Goal: Task Accomplishment & Management: Complete application form

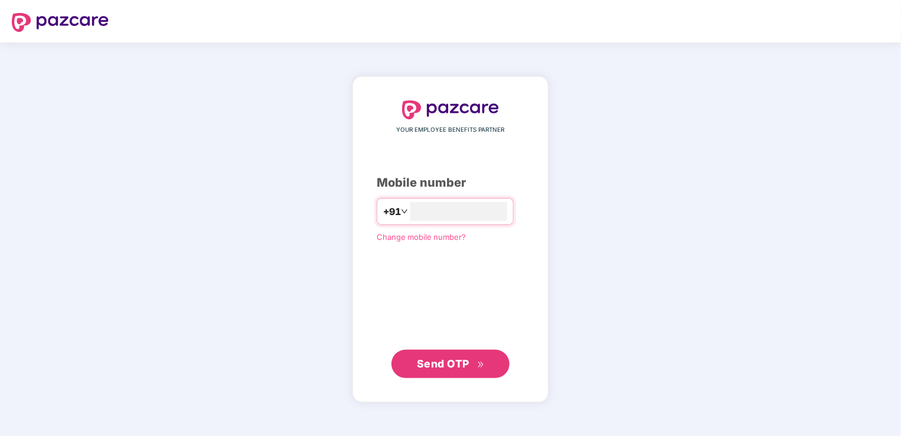
type input "**********"
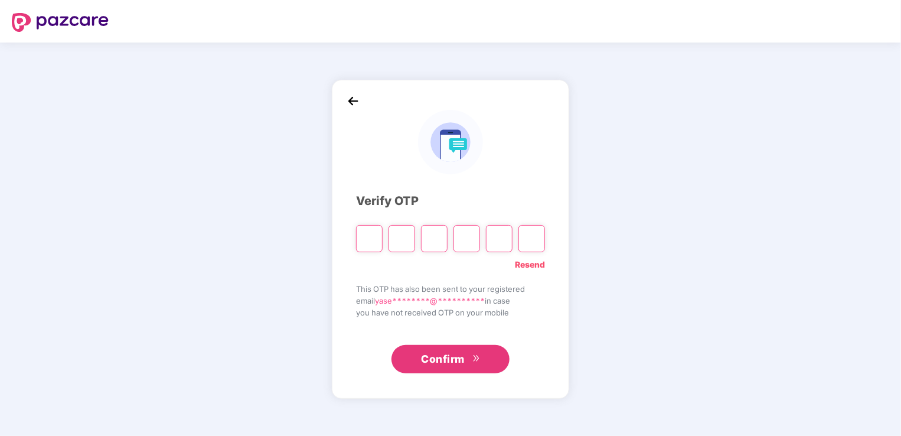
type input "*"
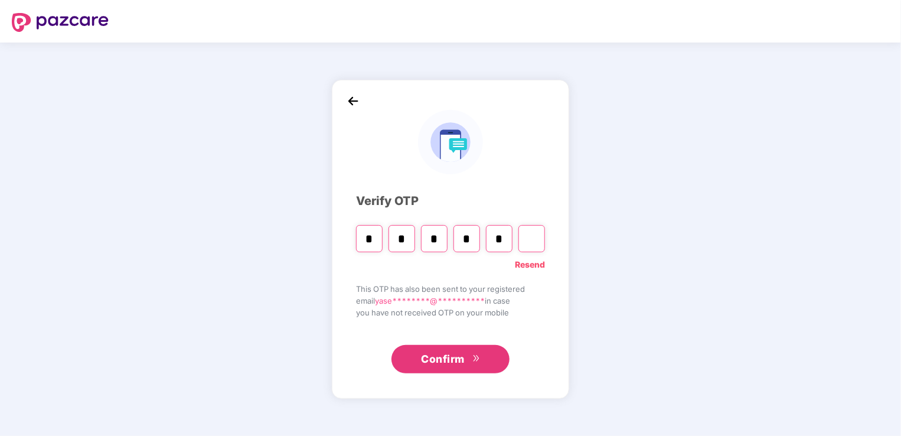
type input "*"
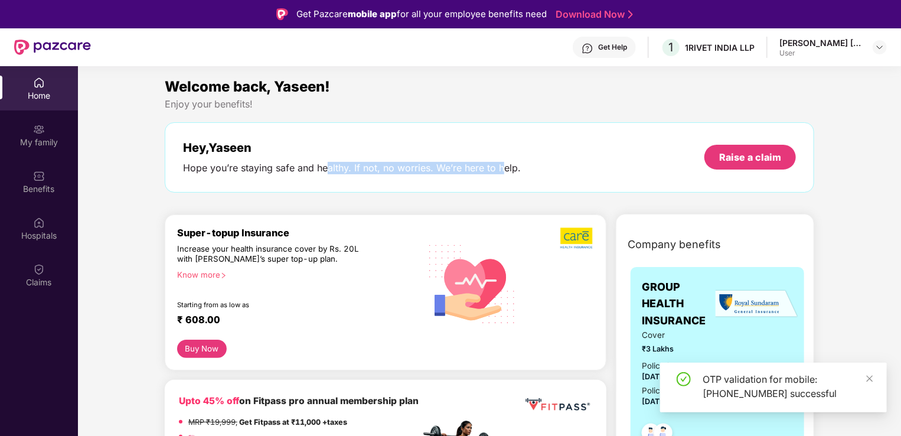
drag, startPoint x: 328, startPoint y: 171, endPoint x: 503, endPoint y: 177, distance: 174.9
click at [503, 177] on div "Hey, [PERSON_NAME] Hope you’re staying safe and healthy. If not, no worries. We…" at bounding box center [490, 157] width 650 height 70
click at [872, 381] on icon "close" at bounding box center [870, 378] width 8 height 8
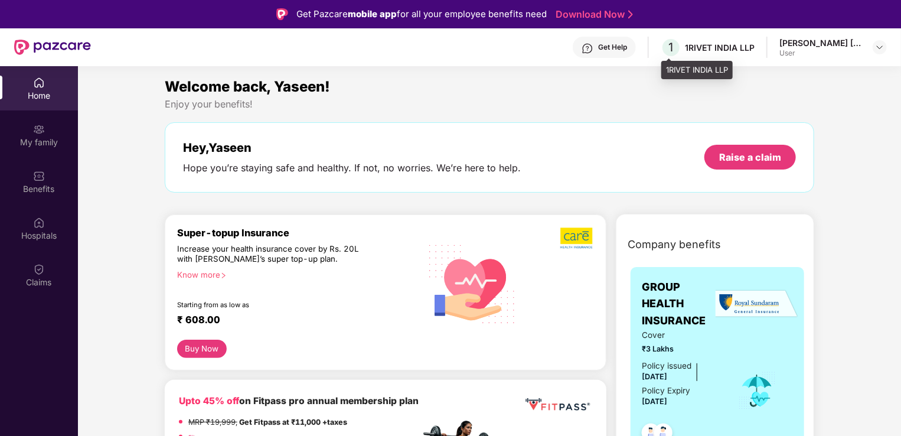
click at [711, 49] on div "1RIVET INDIA LLP" at bounding box center [720, 47] width 70 height 11
click at [31, 157] on div "Home My family Benefits Hospitals Claims" at bounding box center [39, 182] width 78 height 233
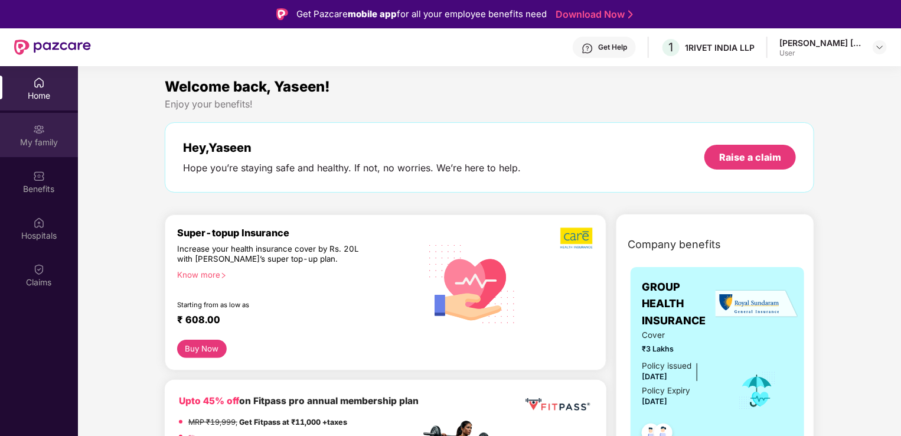
click at [35, 152] on div "My family" at bounding box center [39, 135] width 78 height 44
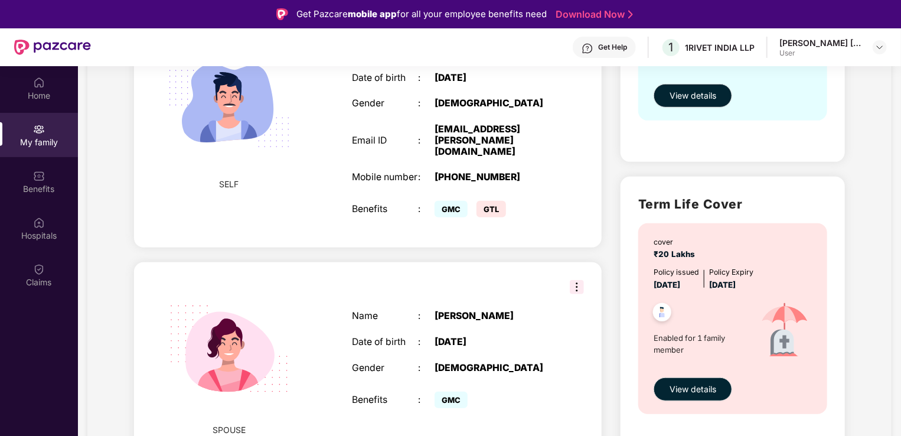
scroll to position [267, 0]
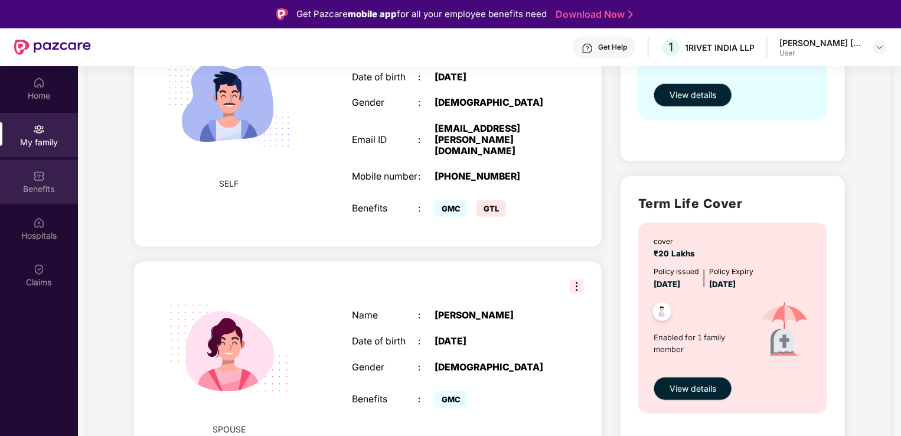
click at [40, 163] on div "Benefits" at bounding box center [39, 181] width 78 height 44
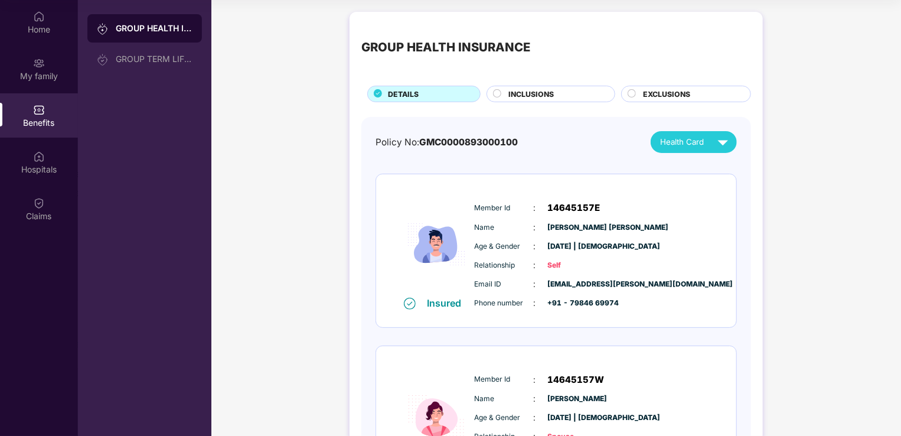
click at [576, 89] on div "INCLUSIONS" at bounding box center [556, 95] width 106 height 13
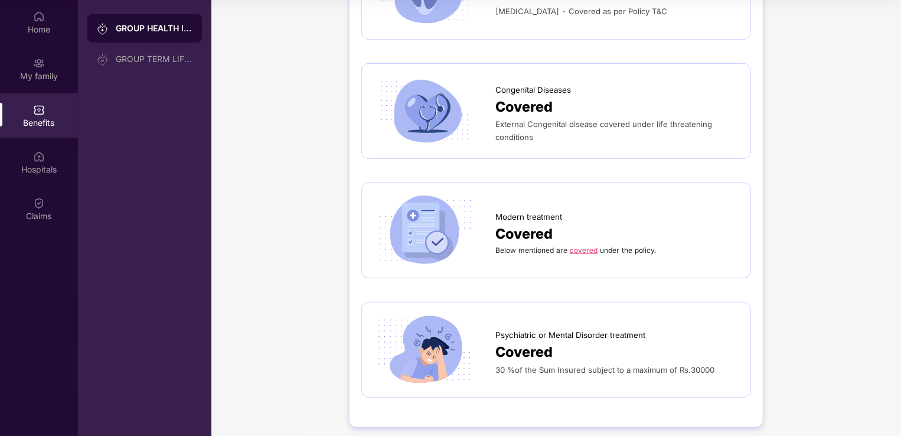
scroll to position [2316, 0]
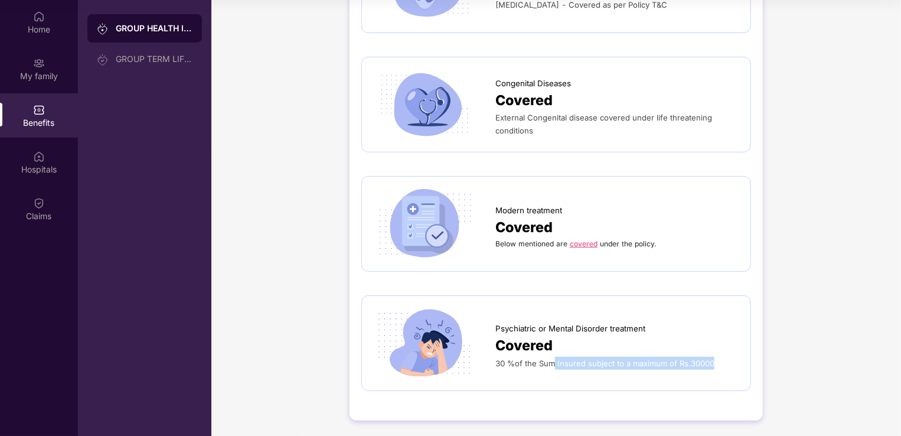
drag, startPoint x: 552, startPoint y: 361, endPoint x: 715, endPoint y: 363, distance: 163.0
click at [715, 363] on div "30 %of the Sum Insured subject to a maximum of Rs.30000" at bounding box center [616, 363] width 243 height 13
drag, startPoint x: 715, startPoint y: 363, endPoint x: 795, endPoint y: 360, distance: 80.4
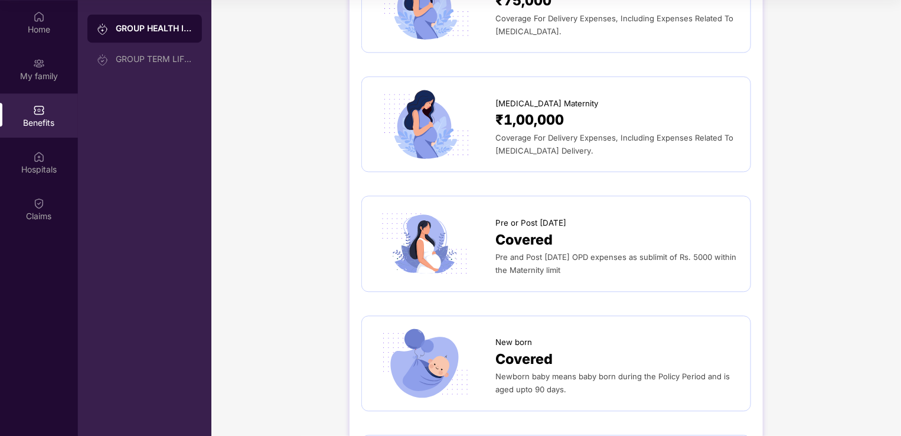
scroll to position [347, 0]
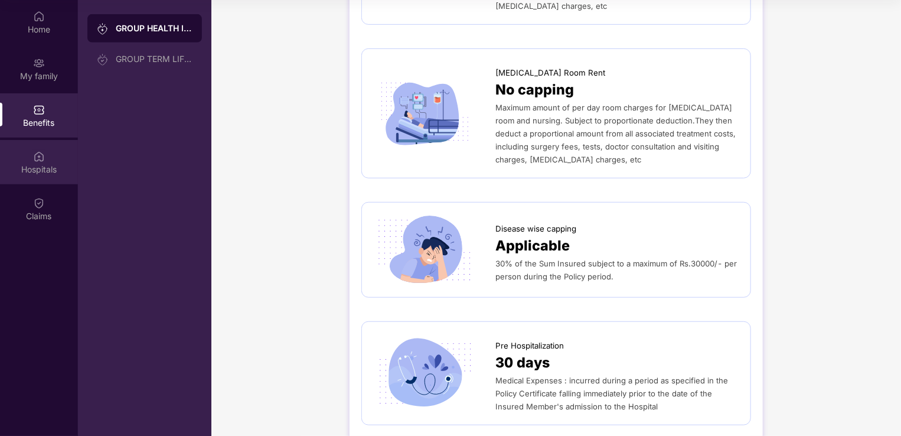
click at [4, 168] on div "Hospitals" at bounding box center [39, 170] width 78 height 12
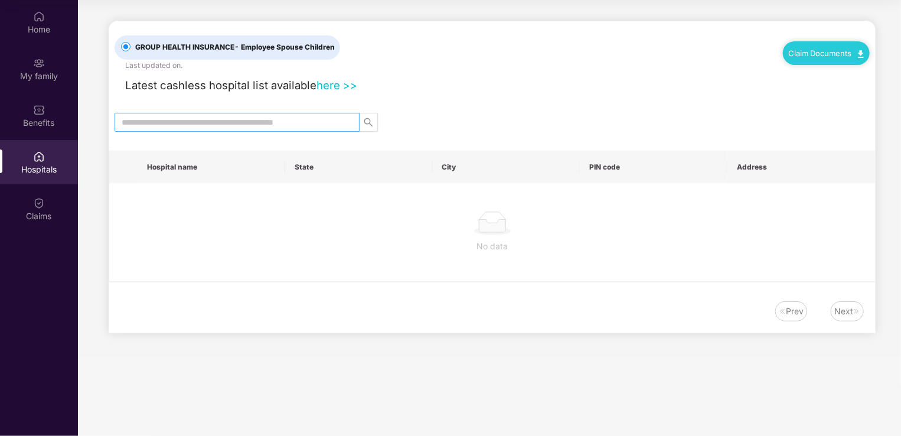
click at [227, 123] on input "text" at bounding box center [232, 122] width 221 height 13
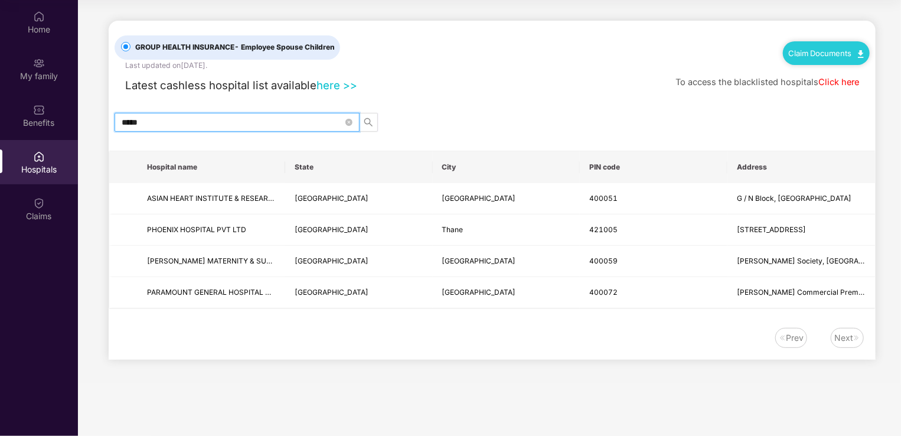
type input "*****"
click at [842, 84] on link "Click here" at bounding box center [839, 82] width 41 height 11
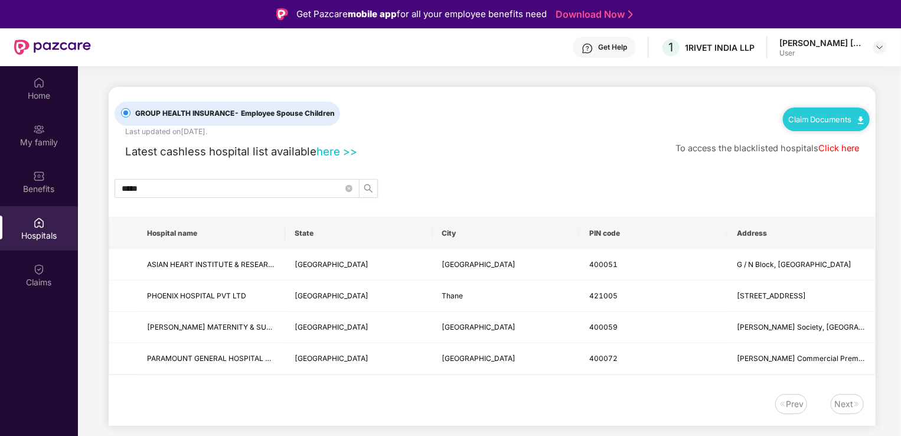
click at [249, 113] on span "- Employee Spouse Children" at bounding box center [284, 113] width 100 height 9
click at [327, 151] on link "here >>" at bounding box center [337, 151] width 41 height 13
click at [48, 272] on div "Claims" at bounding box center [39, 275] width 78 height 44
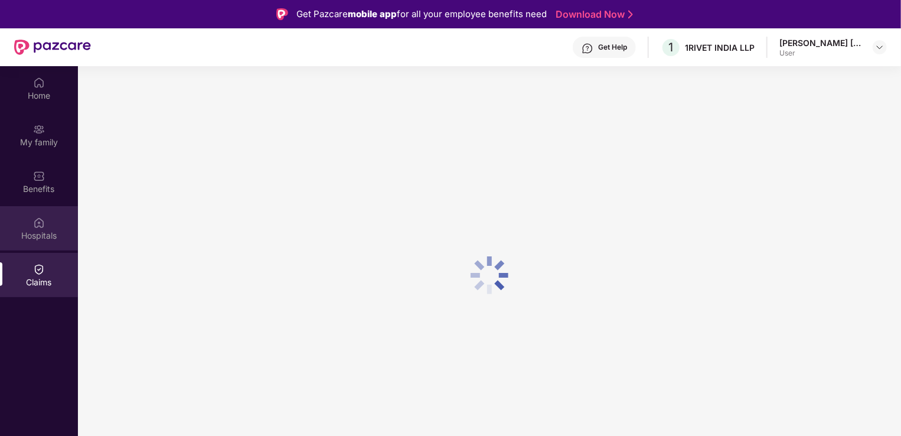
click at [56, 230] on div "Hospitals" at bounding box center [39, 236] width 78 height 12
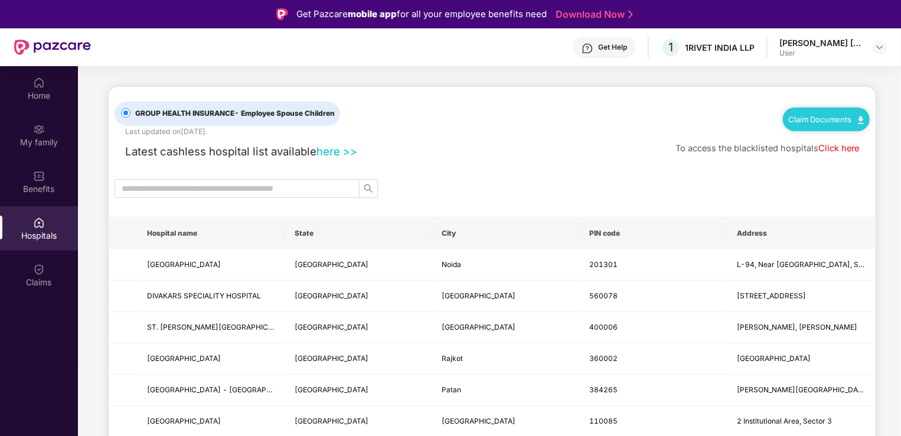
drag, startPoint x: 208, startPoint y: 171, endPoint x: 214, endPoint y: 175, distance: 7.4
drag, startPoint x: 214, startPoint y: 175, endPoint x: 227, endPoint y: 182, distance: 14.3
click at [227, 182] on input "text" at bounding box center [232, 188] width 221 height 13
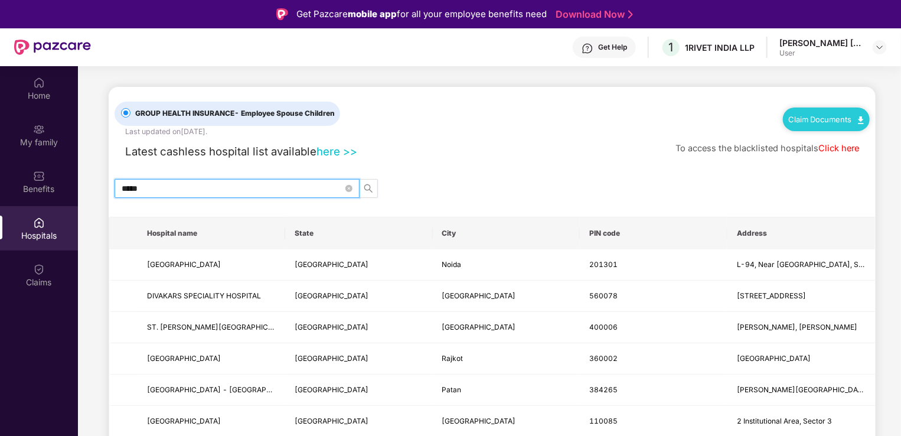
type input "******"
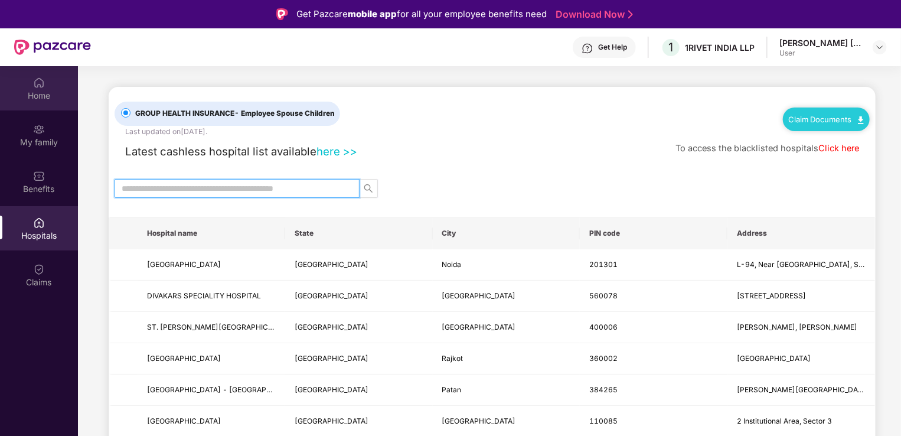
click at [26, 81] on div "Home" at bounding box center [39, 88] width 78 height 44
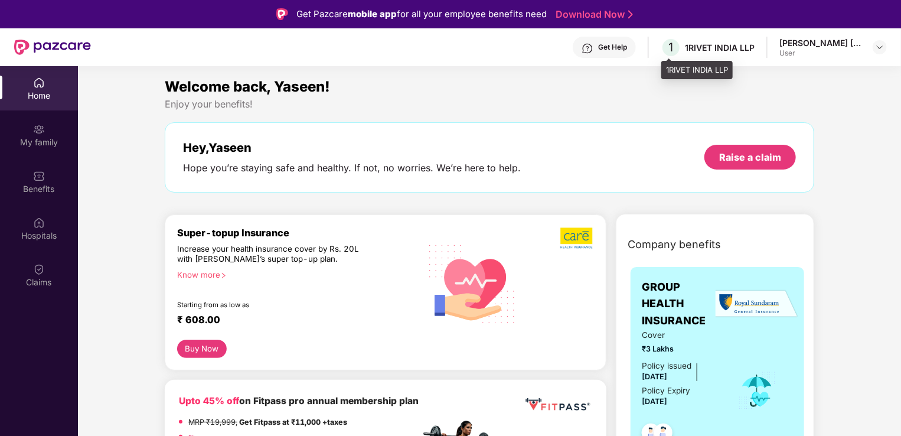
click at [722, 51] on div "1RIVET INDIA LLP" at bounding box center [720, 47] width 70 height 11
click at [891, 32] on header "Get Help 1 1RIVET [GEOGRAPHIC_DATA] LLP [PERSON_NAME] [PERSON_NAME] User" at bounding box center [450, 47] width 901 height 38
click at [881, 36] on div "Get Help 1 1RIVET [GEOGRAPHIC_DATA] LLP [PERSON_NAME] [PERSON_NAME] User" at bounding box center [489, 47] width 796 height 38
click at [881, 44] on img at bounding box center [879, 47] width 9 height 9
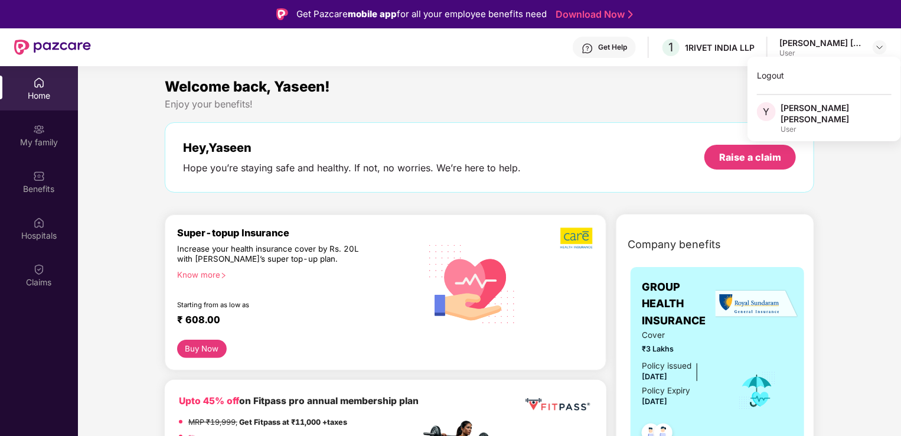
click at [766, 142] on div "Hey, [PERSON_NAME] Hope you’re staying safe and healthy. If not, no worries. We…" at bounding box center [489, 158] width 613 height 34
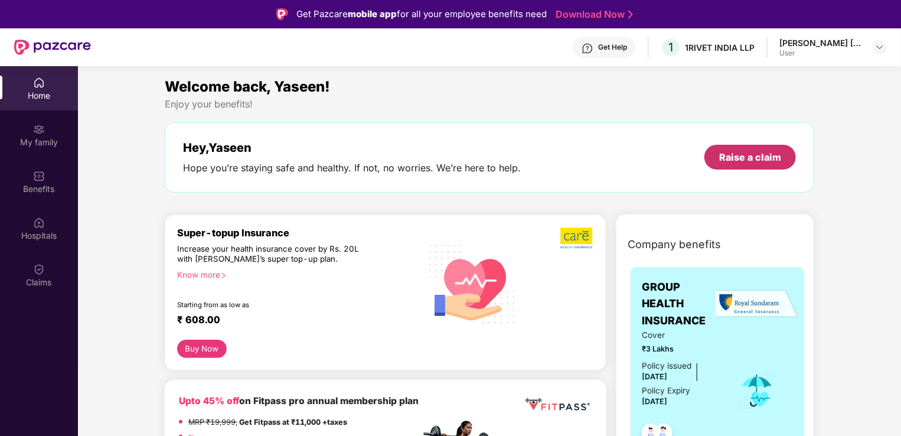
click at [757, 155] on div "Raise a claim" at bounding box center [750, 157] width 62 height 13
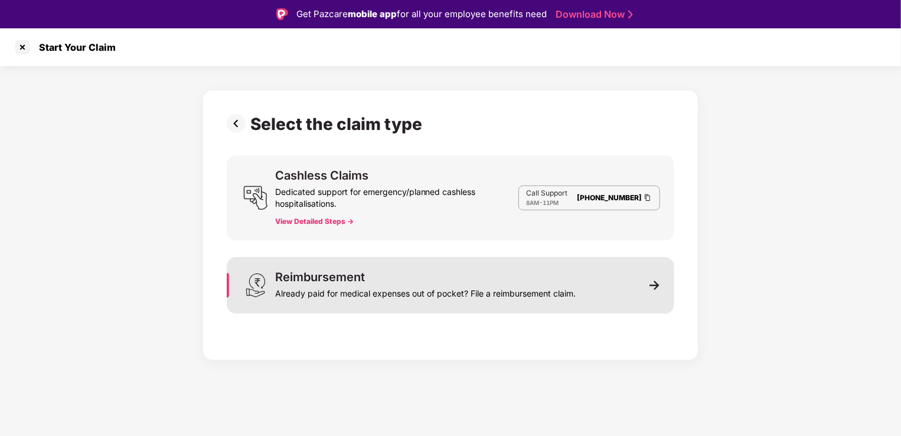
click at [378, 299] on div "Reimbursement Already paid for medical expenses out of pocket? File a reimburse…" at bounding box center [451, 285] width 448 height 57
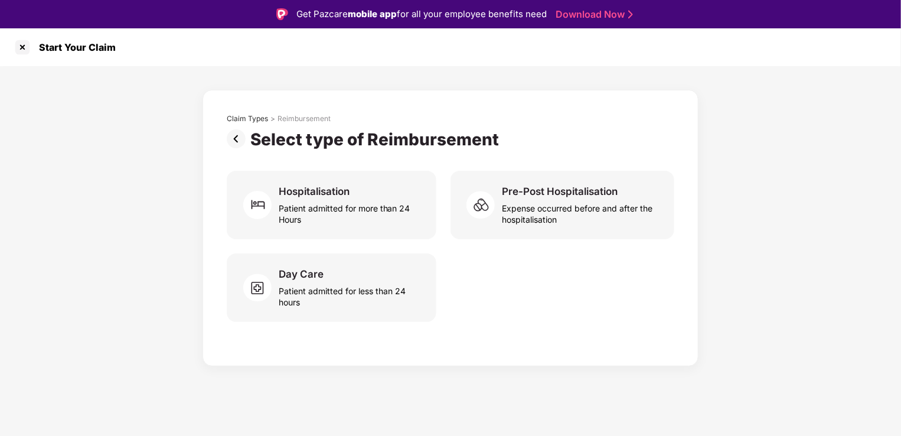
click at [243, 137] on img at bounding box center [239, 138] width 24 height 19
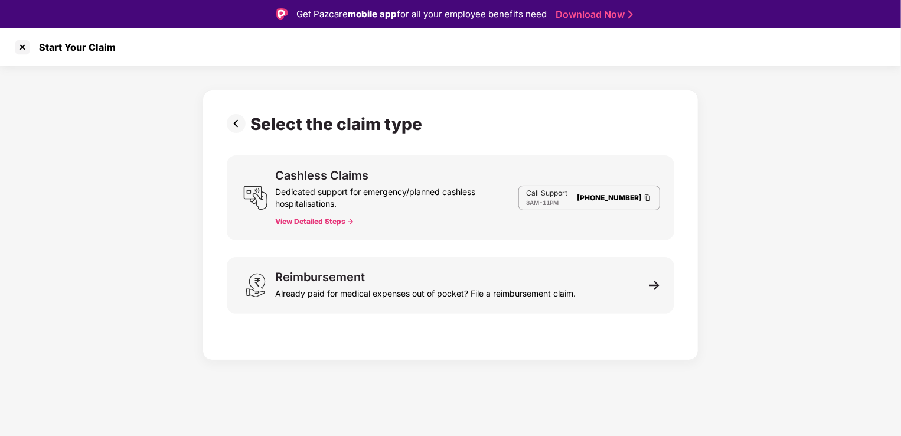
click at [605, 200] on link "[PHONE_NUMBER]" at bounding box center [609, 197] width 65 height 9
click at [237, 344] on div "Select the claim type Cashless Claims Dedicated support for emergency/planned c…" at bounding box center [451, 225] width 496 height 270
click at [334, 314] on div "Select the claim type Cashless Claims Dedicated support for emergency/planned c…" at bounding box center [451, 222] width 448 height 216
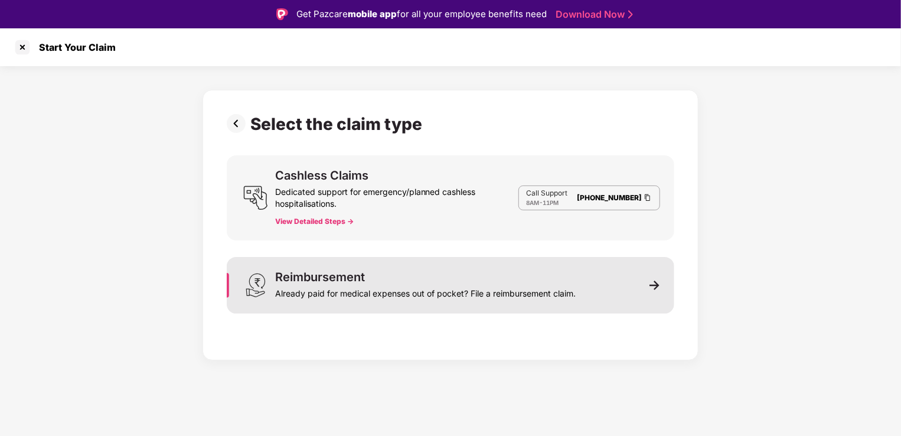
click at [342, 305] on div "Reimbursement Already paid for medical expenses out of pocket? File a reimburse…" at bounding box center [451, 285] width 448 height 57
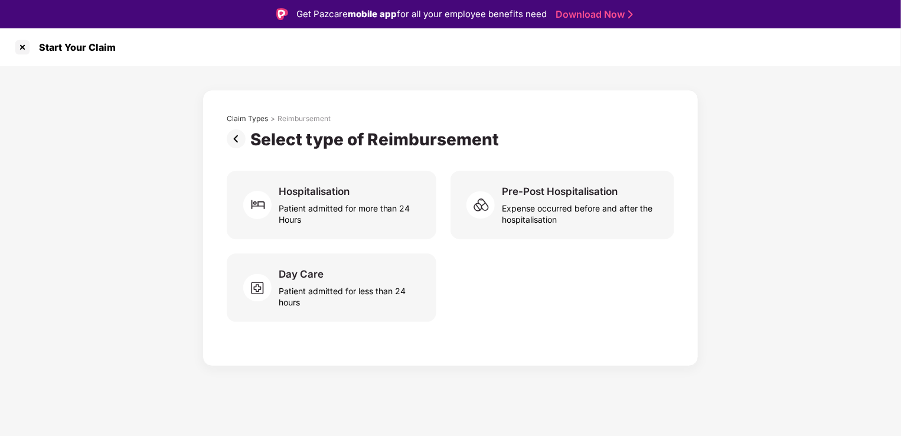
click at [236, 147] on img at bounding box center [239, 138] width 24 height 19
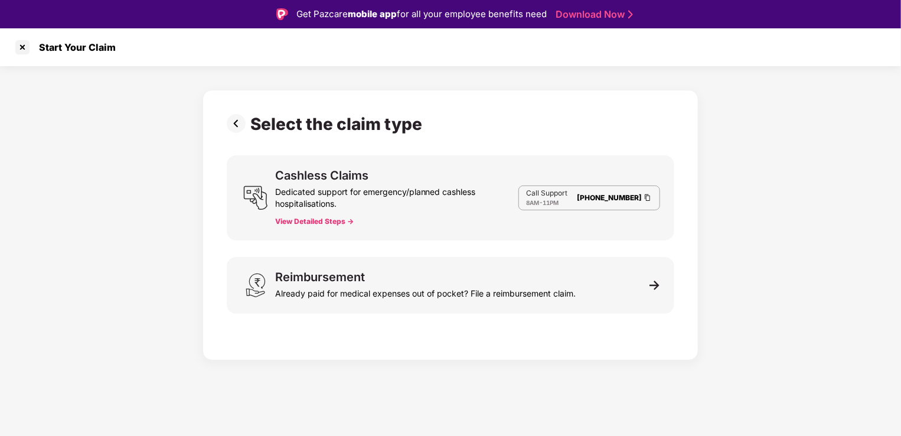
click at [240, 131] on img at bounding box center [239, 123] width 24 height 19
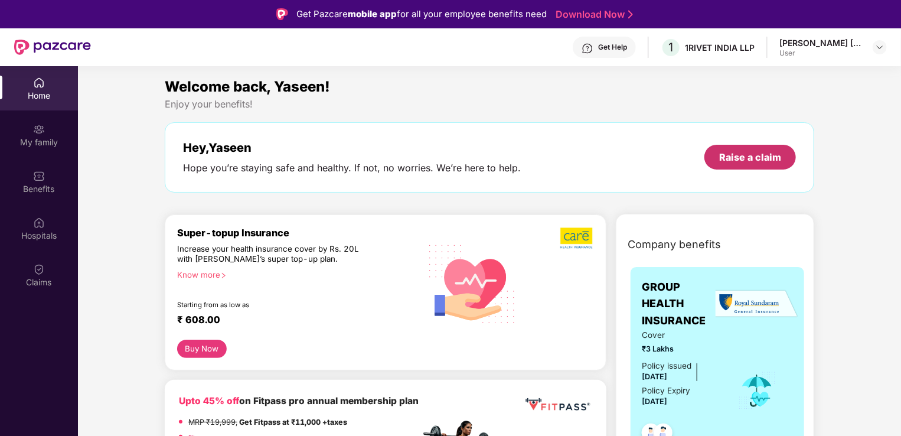
click at [742, 167] on div "Raise a claim" at bounding box center [751, 157] width 92 height 25
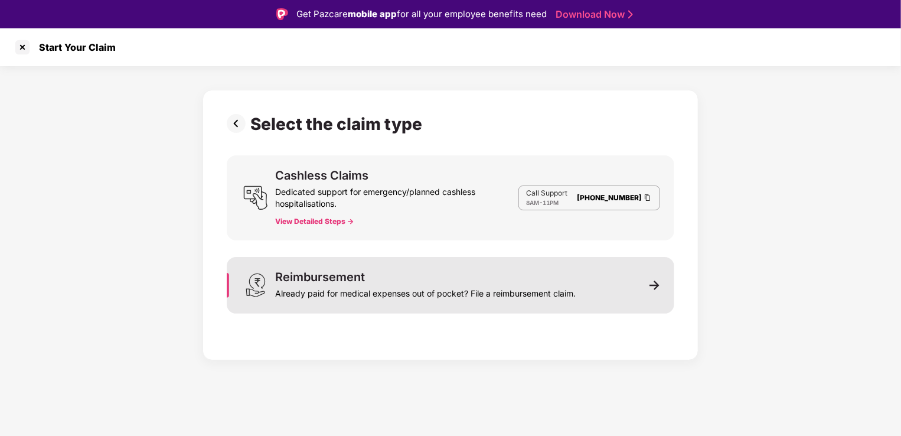
click at [321, 268] on div "Reimbursement Already paid for medical expenses out of pocket? File a reimburse…" at bounding box center [451, 285] width 448 height 57
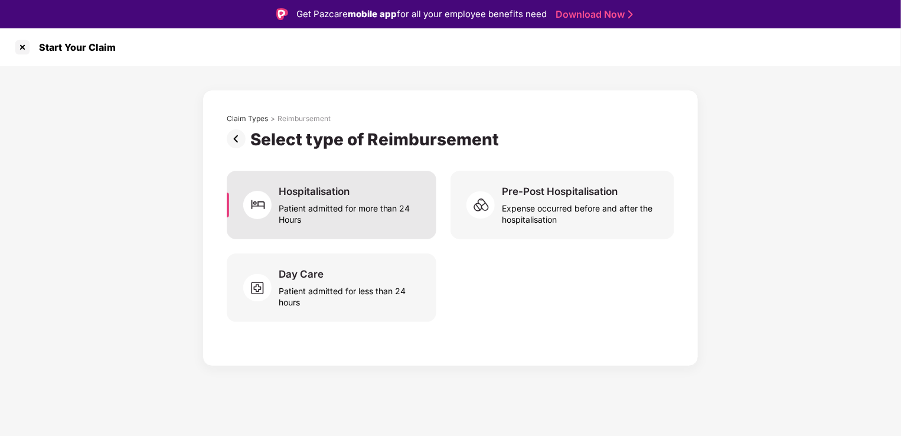
click at [340, 178] on div "Hospitalisation Patient admitted for more than 24 Hours" at bounding box center [332, 205] width 210 height 69
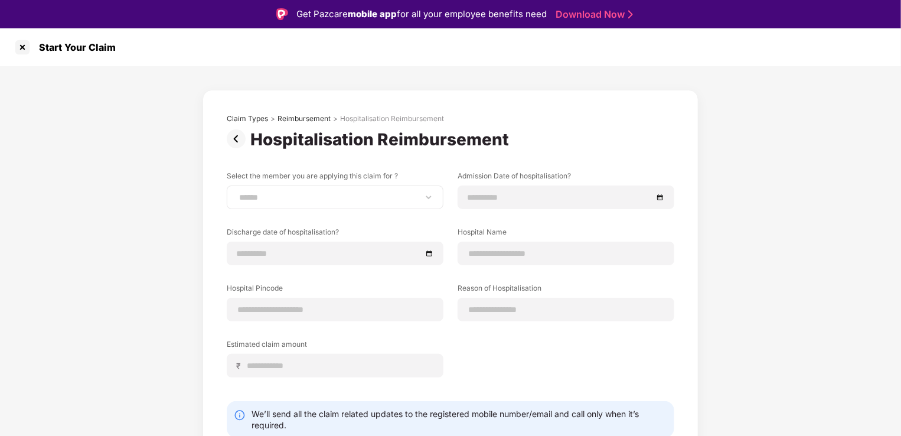
click at [325, 204] on div "**********" at bounding box center [335, 197] width 217 height 24
click at [345, 189] on div "**********" at bounding box center [335, 197] width 217 height 24
click at [435, 202] on div "**********" at bounding box center [335, 197] width 217 height 24
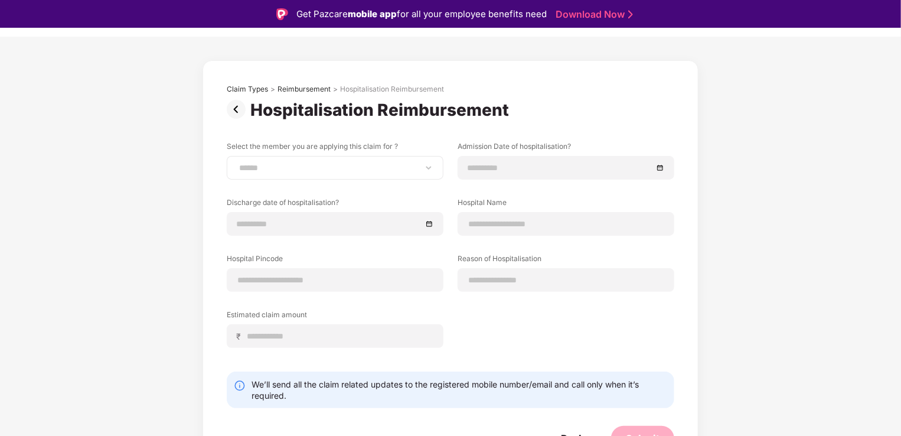
scroll to position [45, 0]
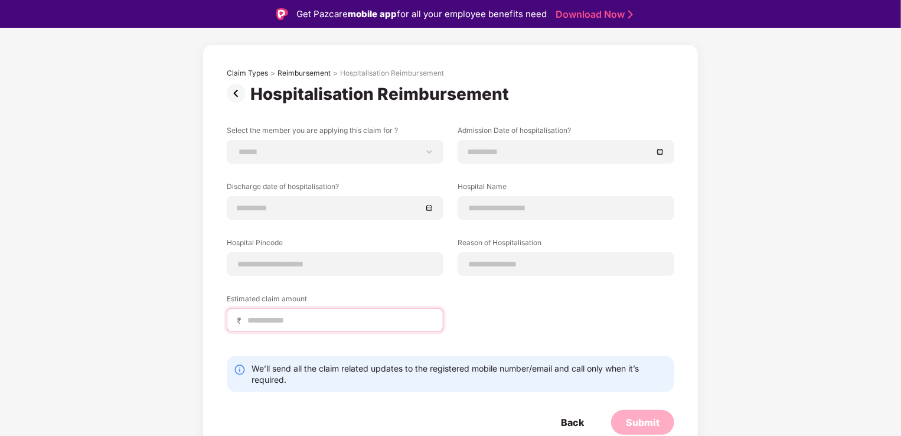
click at [285, 318] on input at bounding box center [339, 320] width 187 height 12
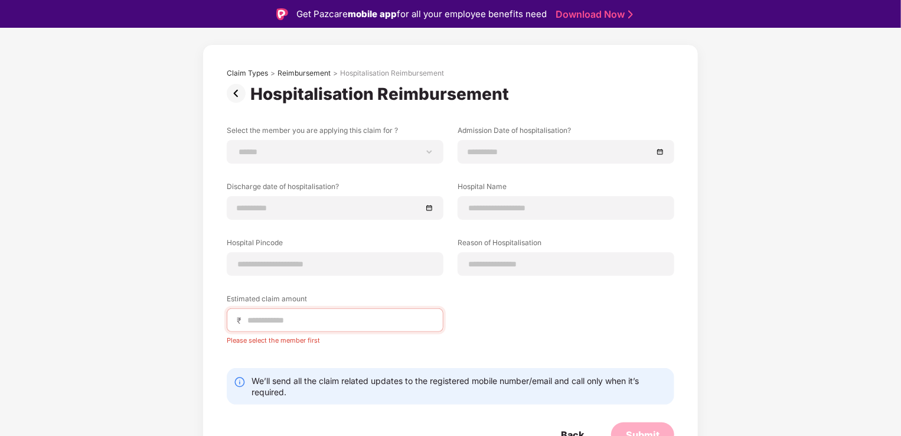
click at [288, 289] on div "**********" at bounding box center [451, 243] width 448 height 237
click at [302, 261] on input at bounding box center [335, 264] width 197 height 12
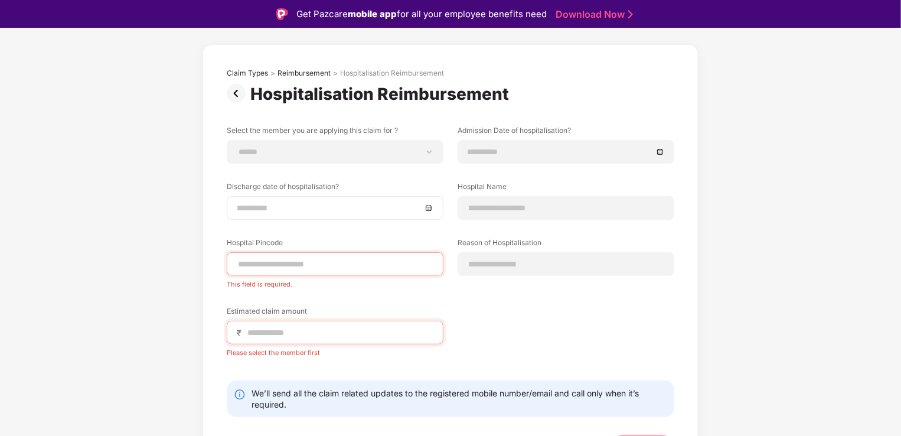
click at [322, 198] on div at bounding box center [335, 208] width 217 height 24
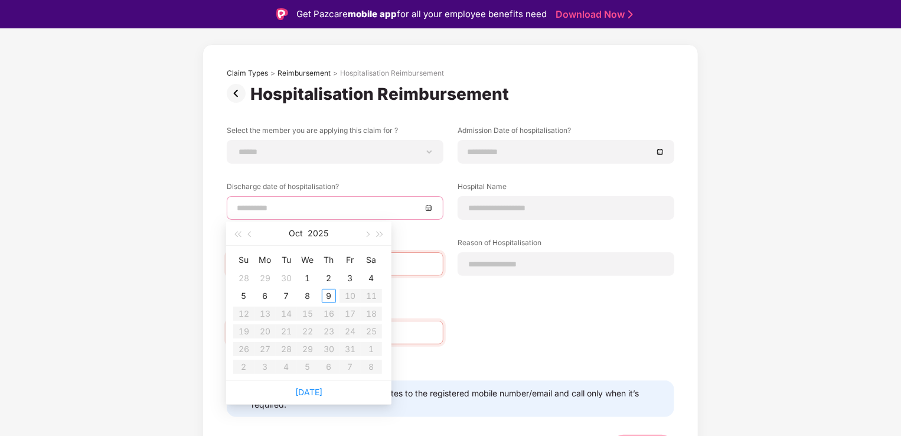
click at [357, 138] on label "Select the member you are applying this claim for ?" at bounding box center [335, 132] width 217 height 15
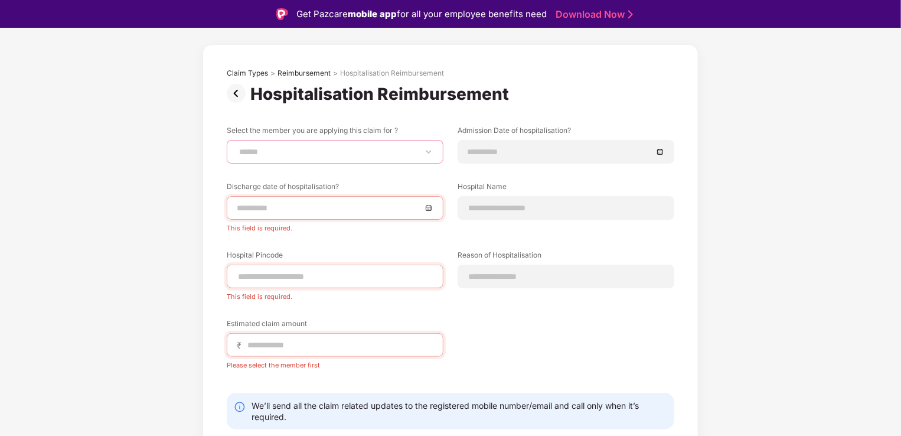
click at [348, 155] on select "**********" at bounding box center [335, 151] width 197 height 9
select select "**********"
click at [237, 147] on select "**********" at bounding box center [335, 151] width 197 height 9
click at [425, 207] on div at bounding box center [335, 207] width 197 height 13
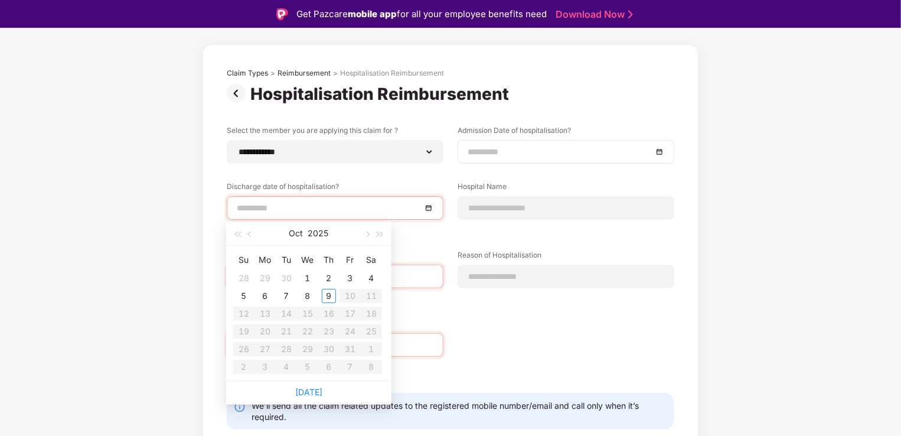
click at [519, 154] on input at bounding box center [560, 151] width 185 height 13
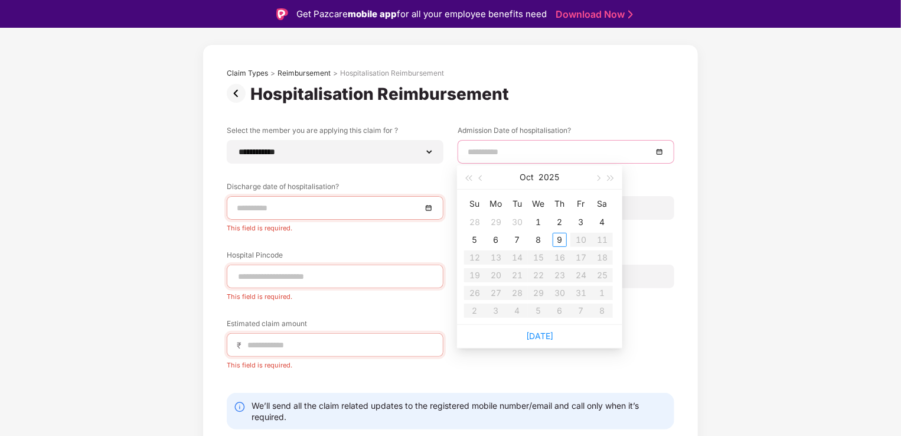
click at [618, 119] on div "**********" at bounding box center [451, 270] width 448 height 403
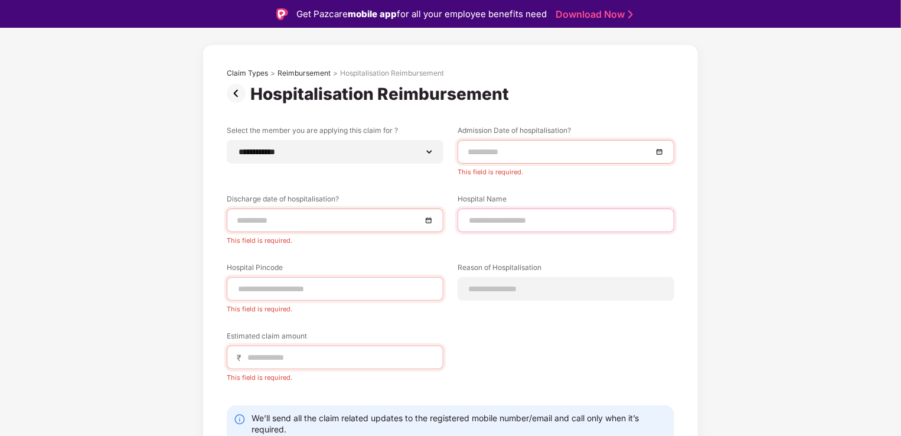
click at [486, 220] on input at bounding box center [566, 220] width 197 height 12
type input "**"
click at [516, 304] on div "**********" at bounding box center [451, 262] width 448 height 274
click at [523, 295] on div at bounding box center [566, 289] width 217 height 24
click at [539, 277] on div at bounding box center [566, 289] width 217 height 24
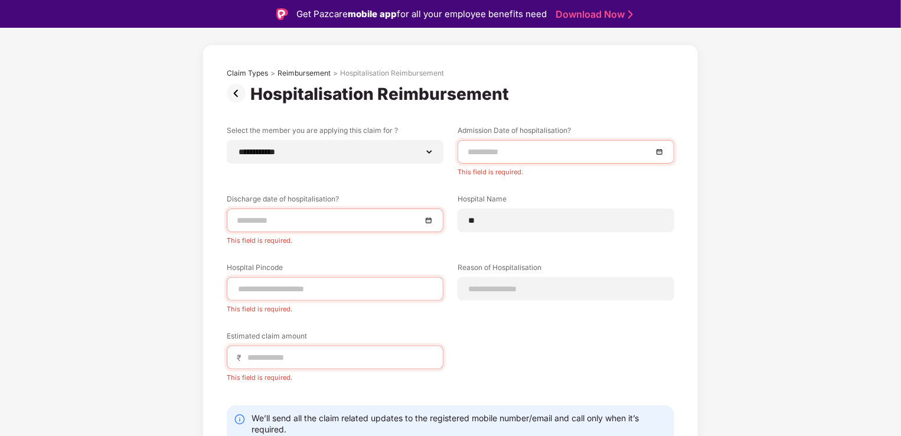
click at [526, 304] on div "**********" at bounding box center [451, 262] width 448 height 274
click at [536, 290] on input at bounding box center [566, 289] width 197 height 12
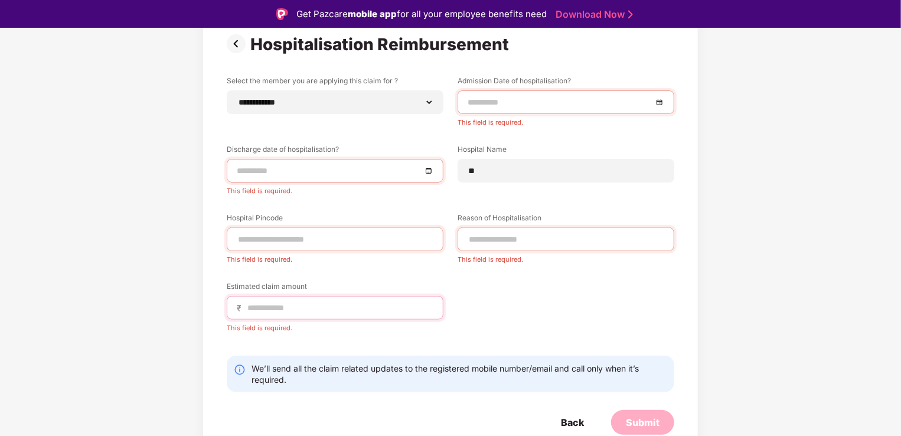
click at [299, 312] on input at bounding box center [339, 308] width 187 height 12
click at [291, 230] on div at bounding box center [335, 239] width 217 height 24
click at [283, 243] on input at bounding box center [335, 239] width 197 height 12
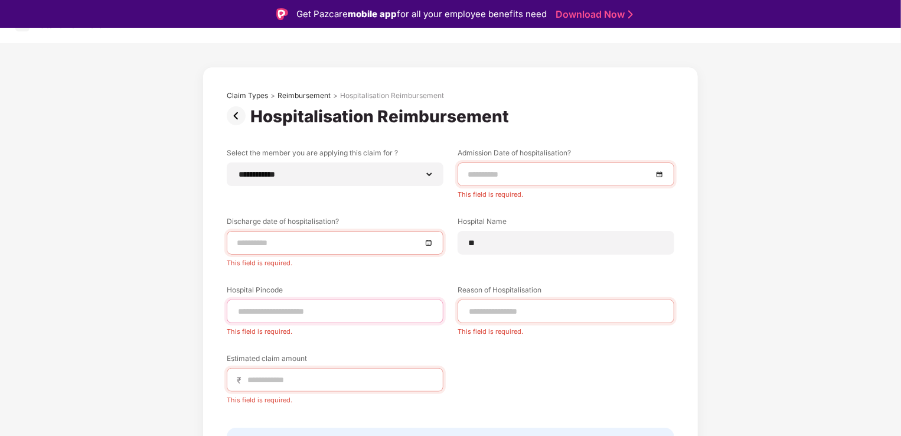
scroll to position [0, 0]
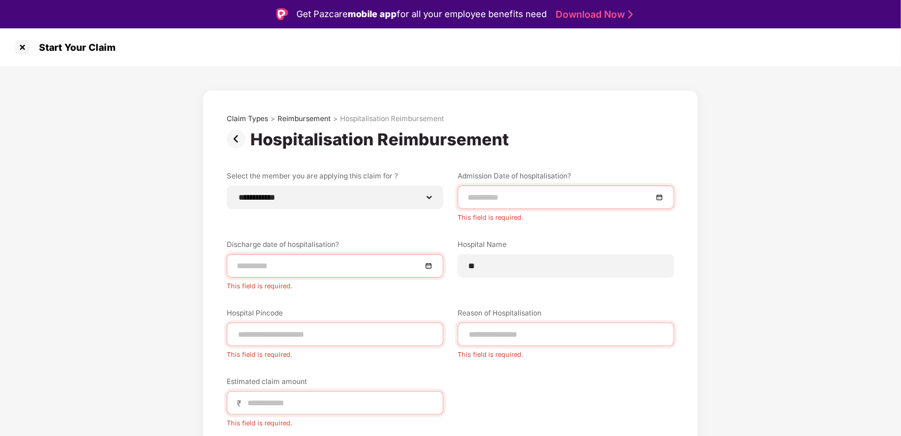
click at [241, 132] on img at bounding box center [239, 138] width 24 height 19
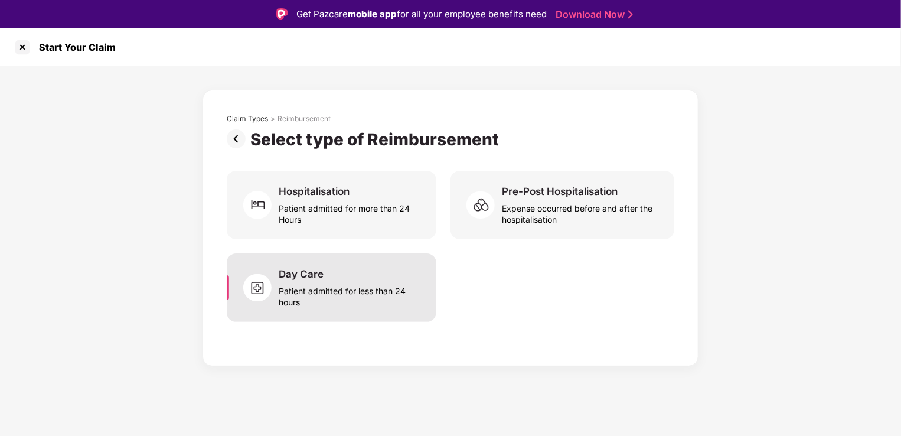
click at [353, 299] on div "Patient admitted for less than 24 hours" at bounding box center [351, 294] width 144 height 27
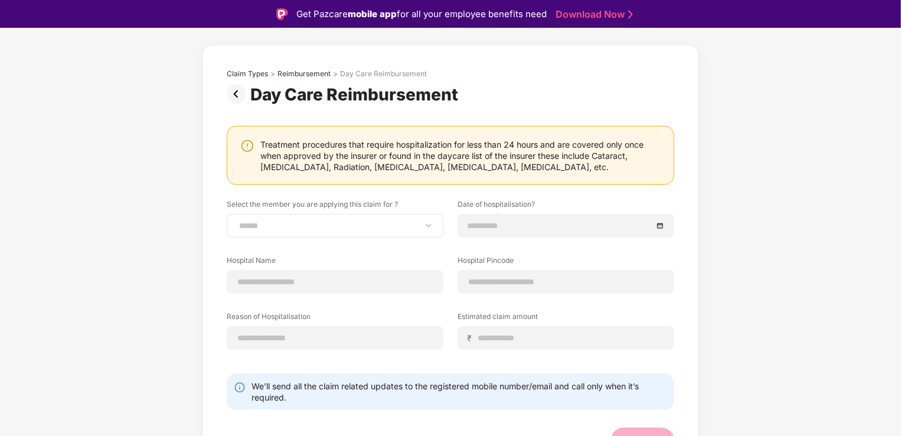
scroll to position [62, 0]
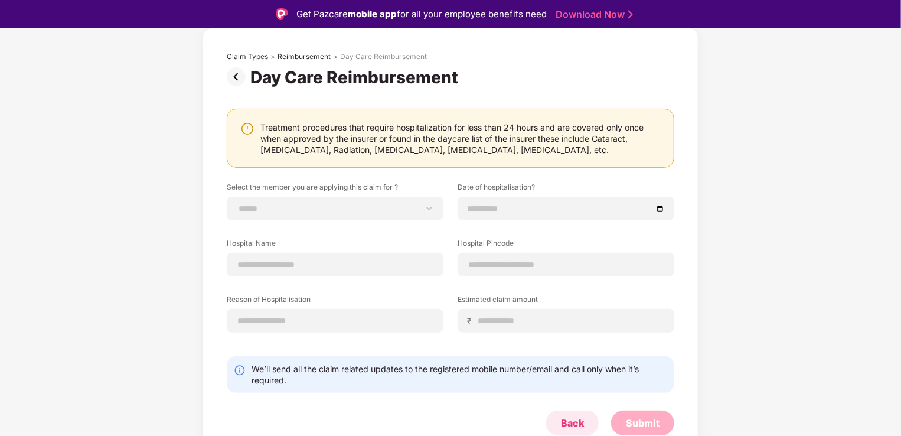
click at [570, 418] on div "Back" at bounding box center [572, 422] width 23 height 13
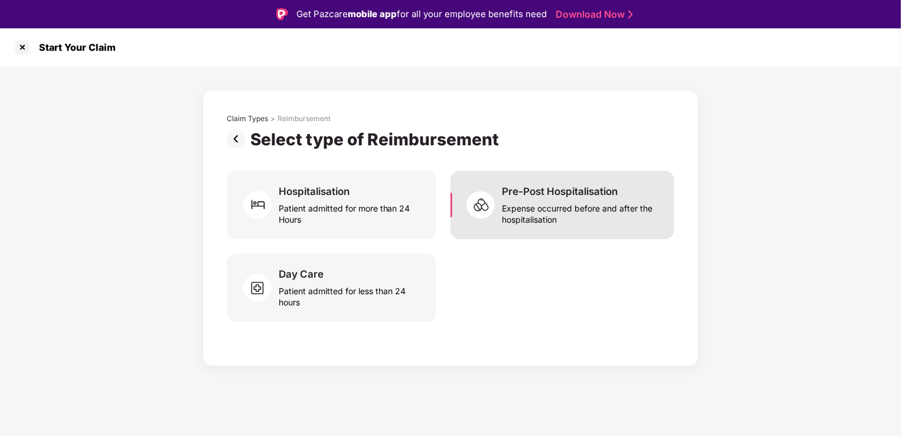
click at [564, 219] on div "Expense occurred before and after the hospitalisation" at bounding box center [581, 211] width 158 height 27
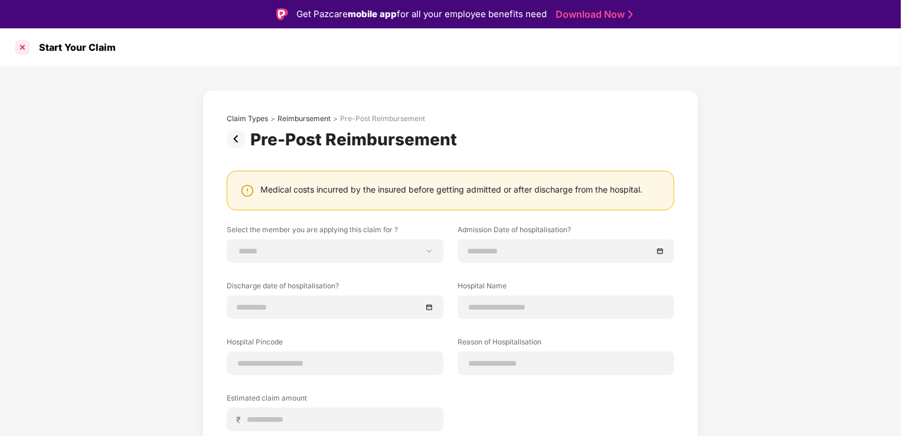
click at [18, 46] on div at bounding box center [22, 47] width 19 height 19
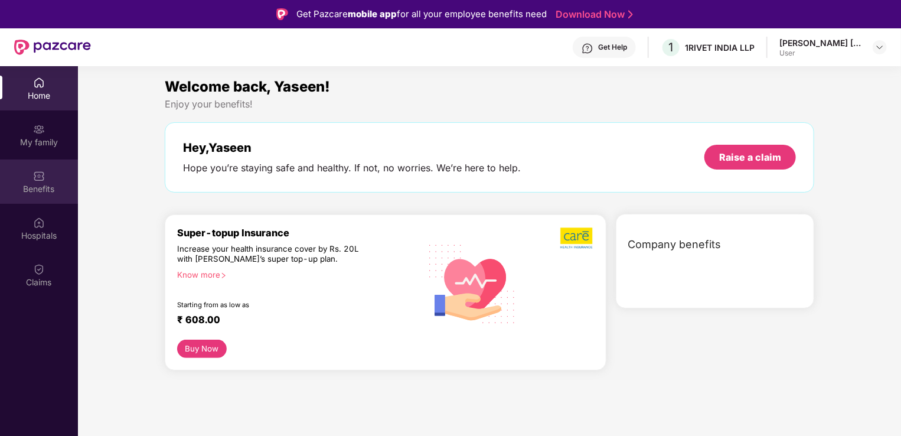
click at [53, 162] on div "Benefits" at bounding box center [39, 181] width 78 height 44
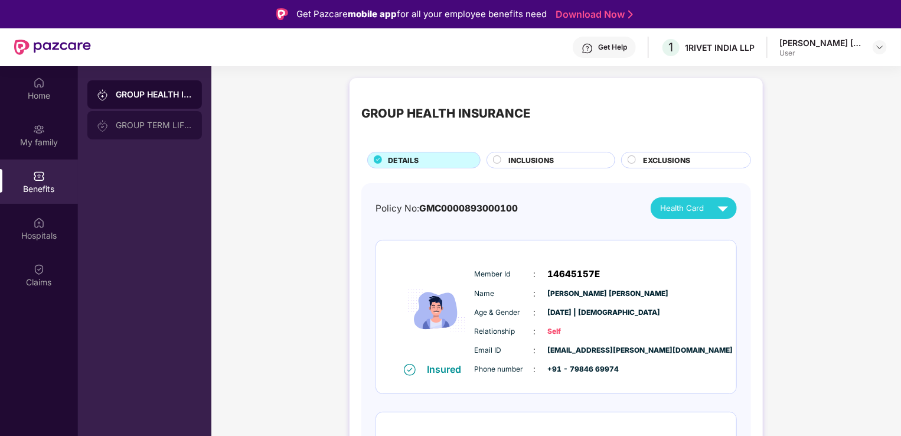
click at [125, 114] on div "GROUP TERM LIFE INSURANCE" at bounding box center [144, 125] width 115 height 28
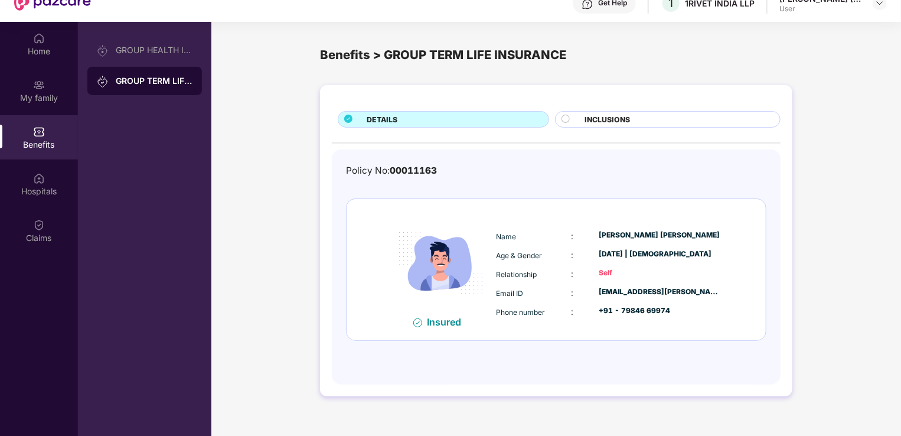
scroll to position [66, 0]
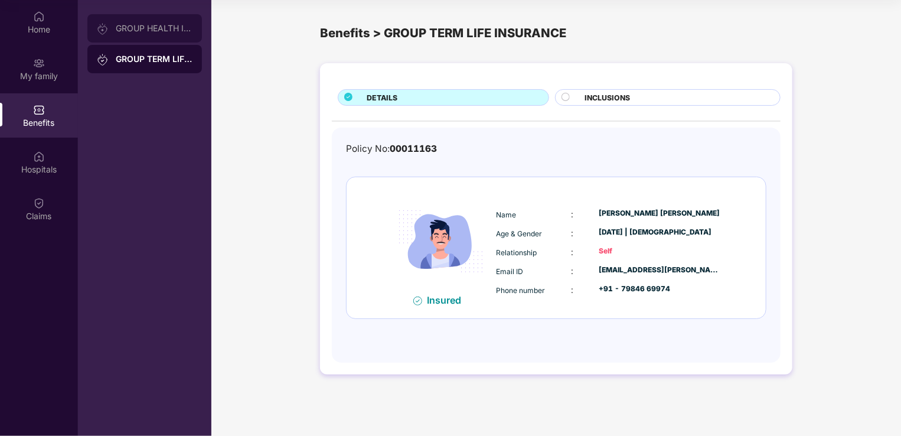
click at [162, 26] on div "GROUP HEALTH INSURANCE" at bounding box center [154, 28] width 77 height 9
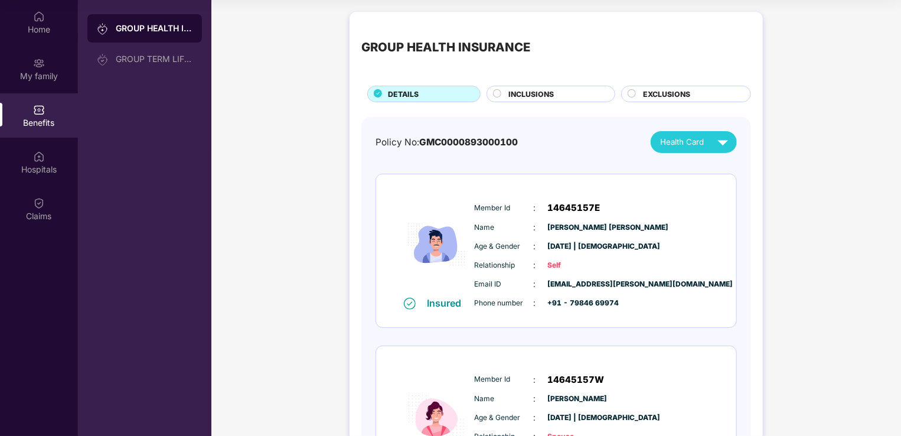
scroll to position [135, 0]
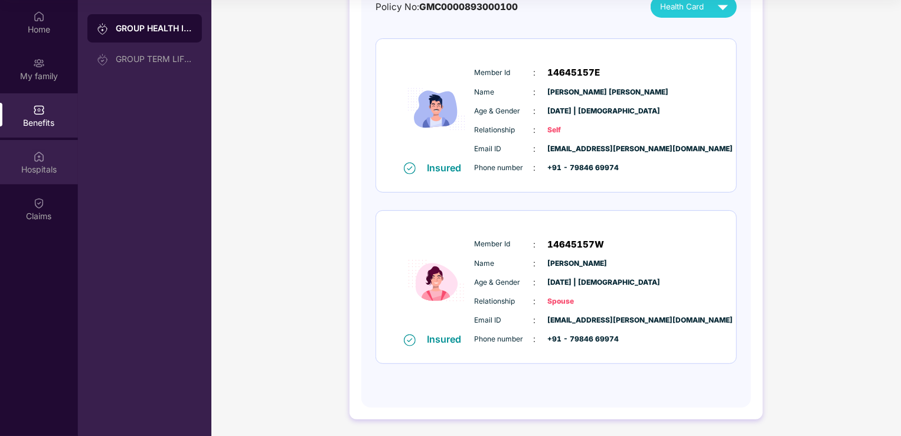
click at [35, 164] on div "Hospitals" at bounding box center [39, 170] width 78 height 12
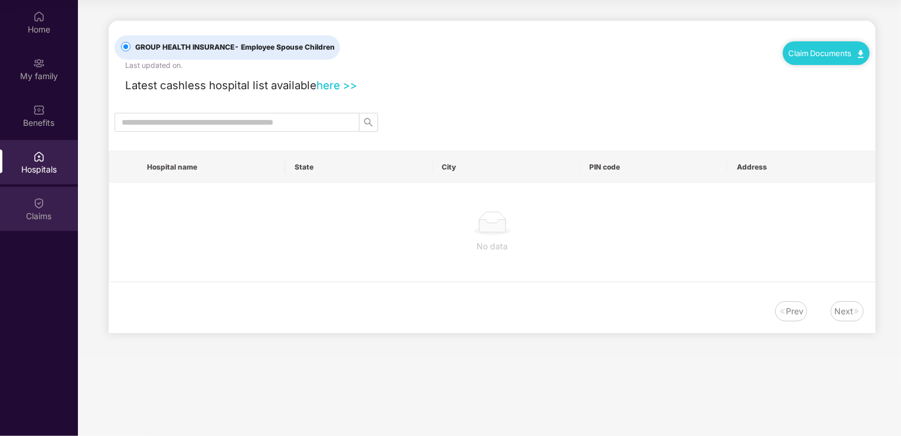
click at [36, 196] on div at bounding box center [39, 202] width 12 height 12
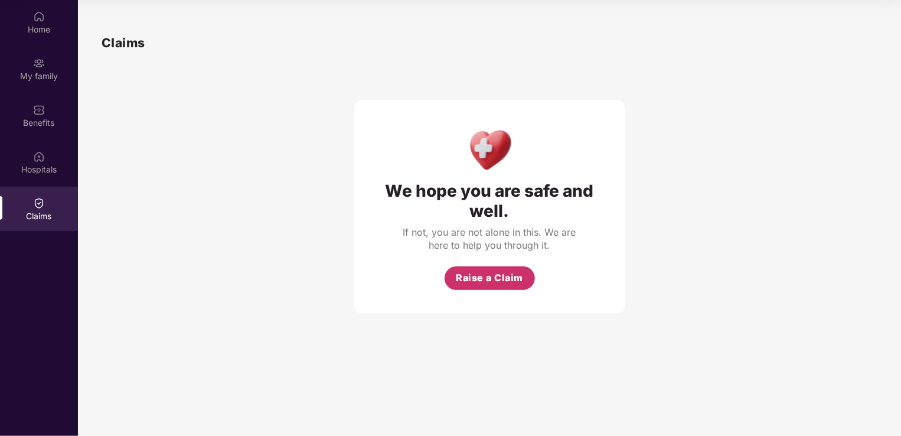
click at [451, 269] on button "Raise a Claim" at bounding box center [490, 278] width 90 height 24
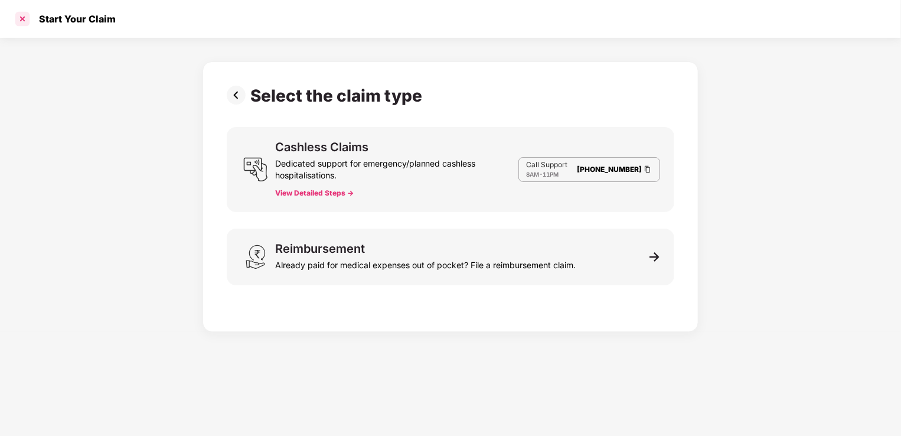
click at [22, 18] on div at bounding box center [22, 18] width 19 height 19
